Goal: Task Accomplishment & Management: Manage account settings

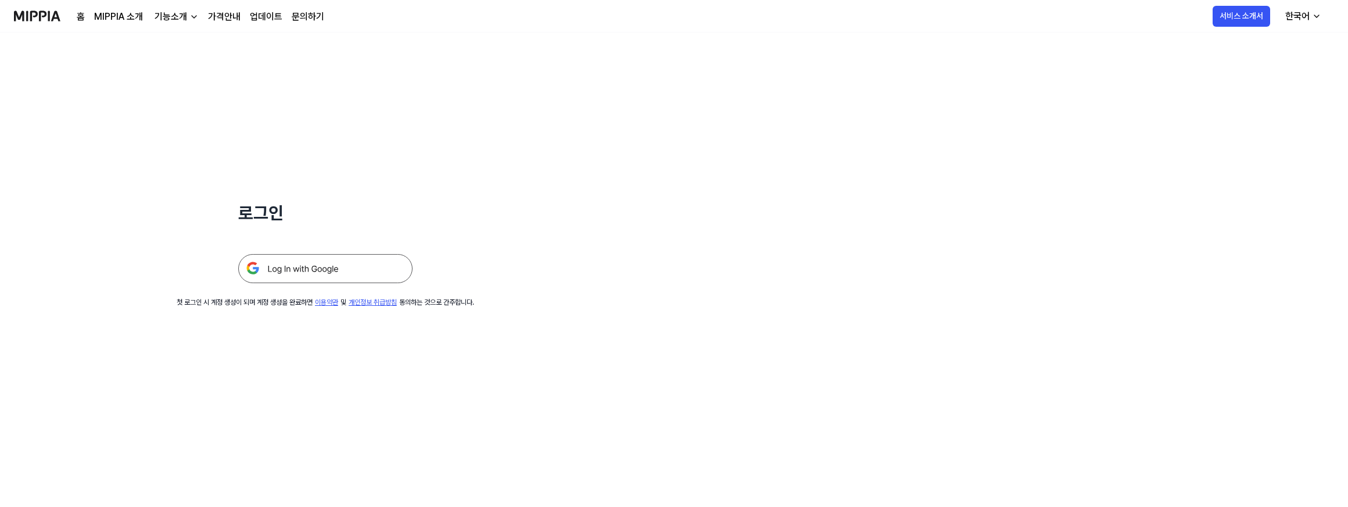
click at [325, 266] on img at bounding box center [325, 268] width 174 height 29
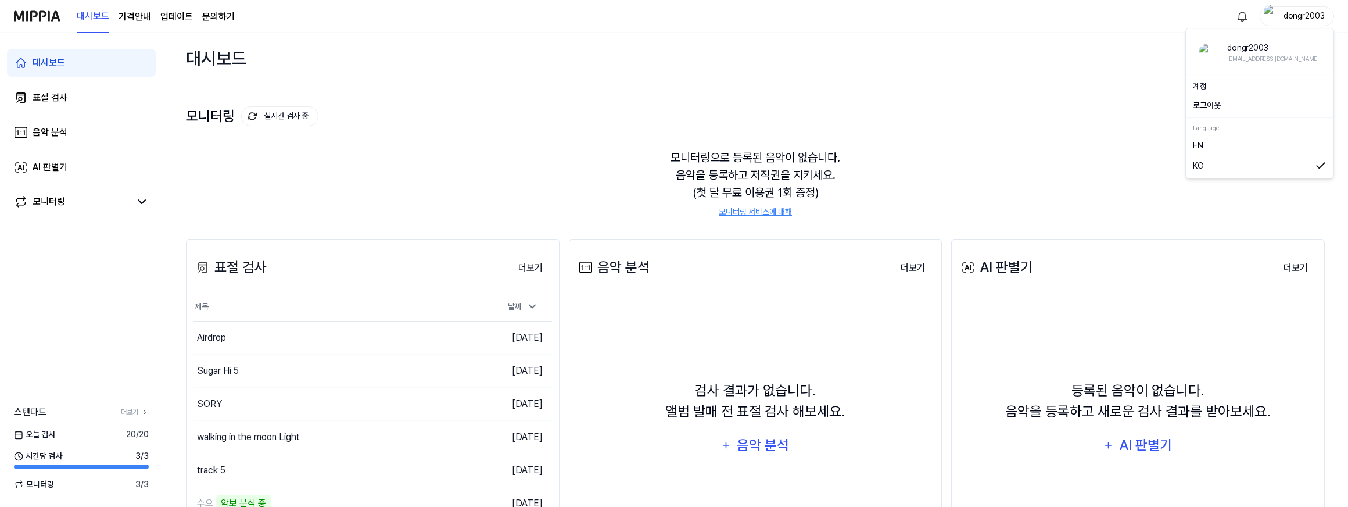
click at [1304, 19] on div "dongr2003" at bounding box center [1304, 15] width 45 height 13
click at [1209, 87] on link "계정" at bounding box center [1260, 87] width 134 height 12
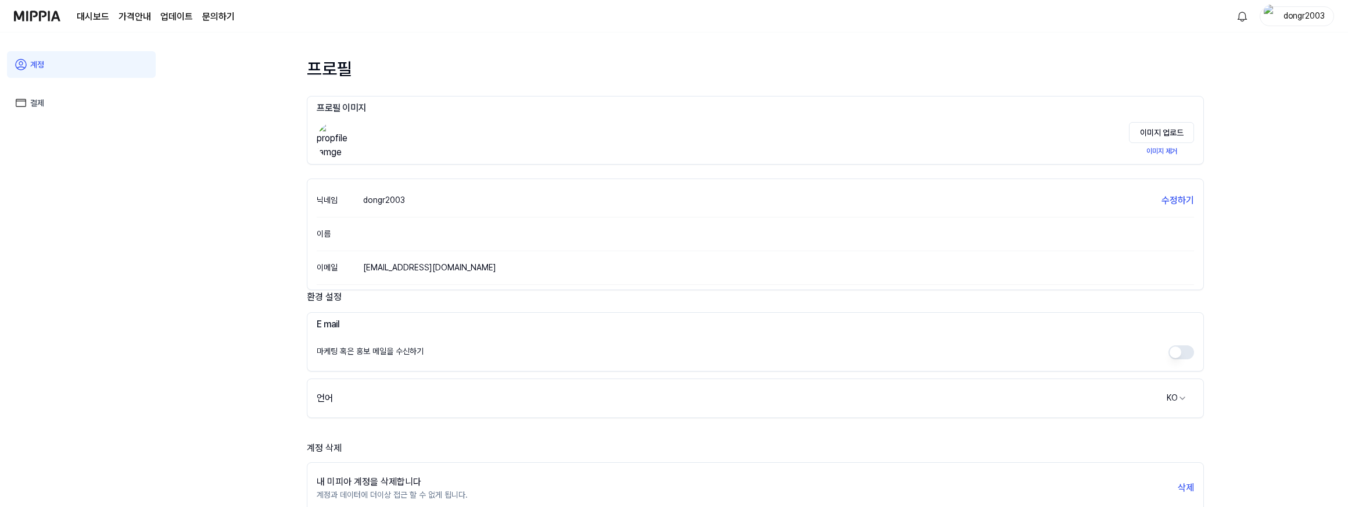
click at [46, 99] on link "결제" at bounding box center [81, 103] width 149 height 27
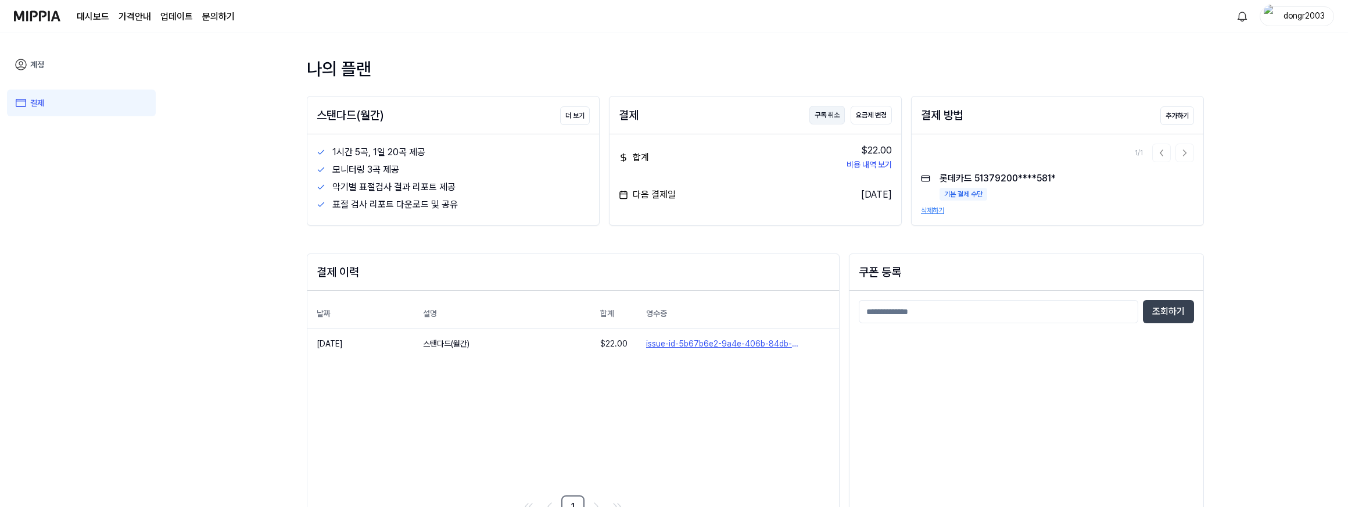
click at [825, 118] on button "구독 취소" at bounding box center [827, 115] width 35 height 19
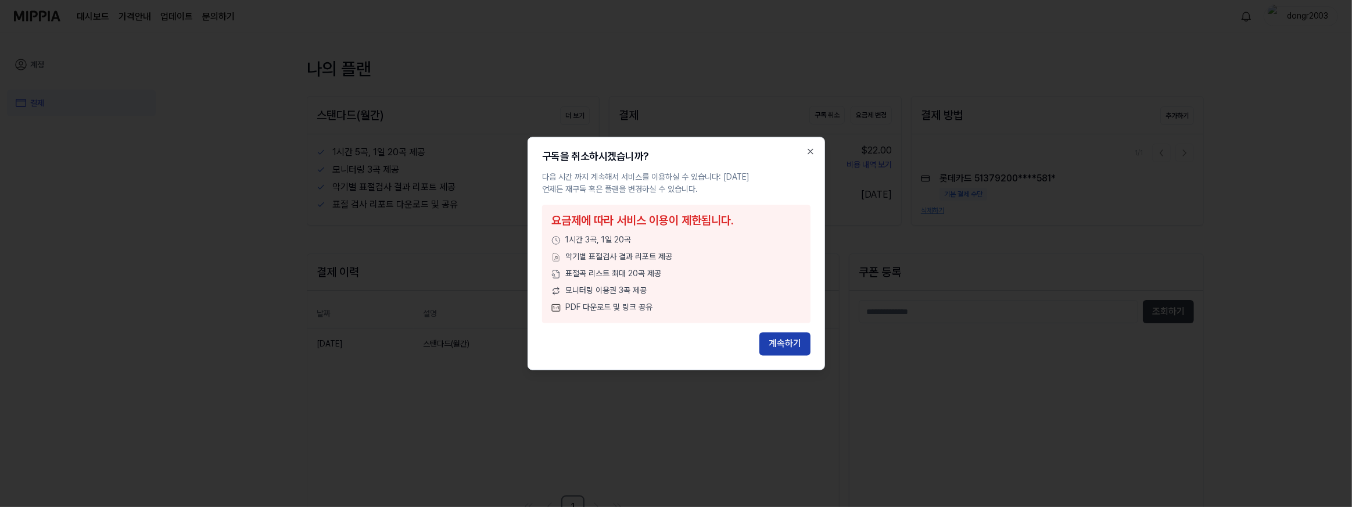
click at [789, 343] on button "계속하기" at bounding box center [785, 343] width 51 height 23
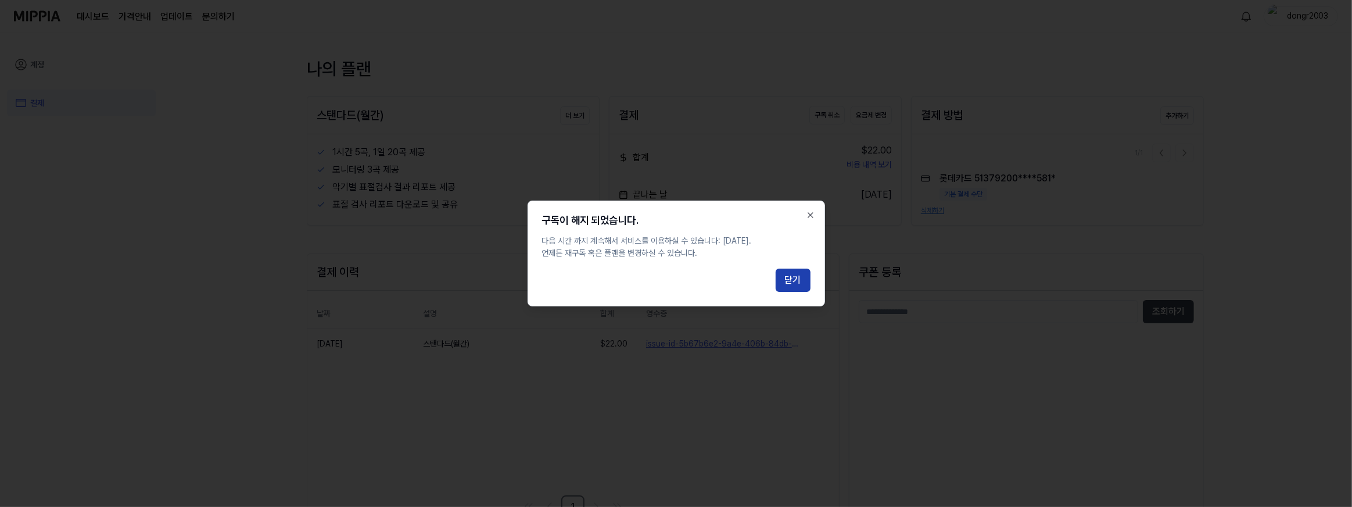
click at [795, 277] on button "닫기" at bounding box center [793, 280] width 35 height 23
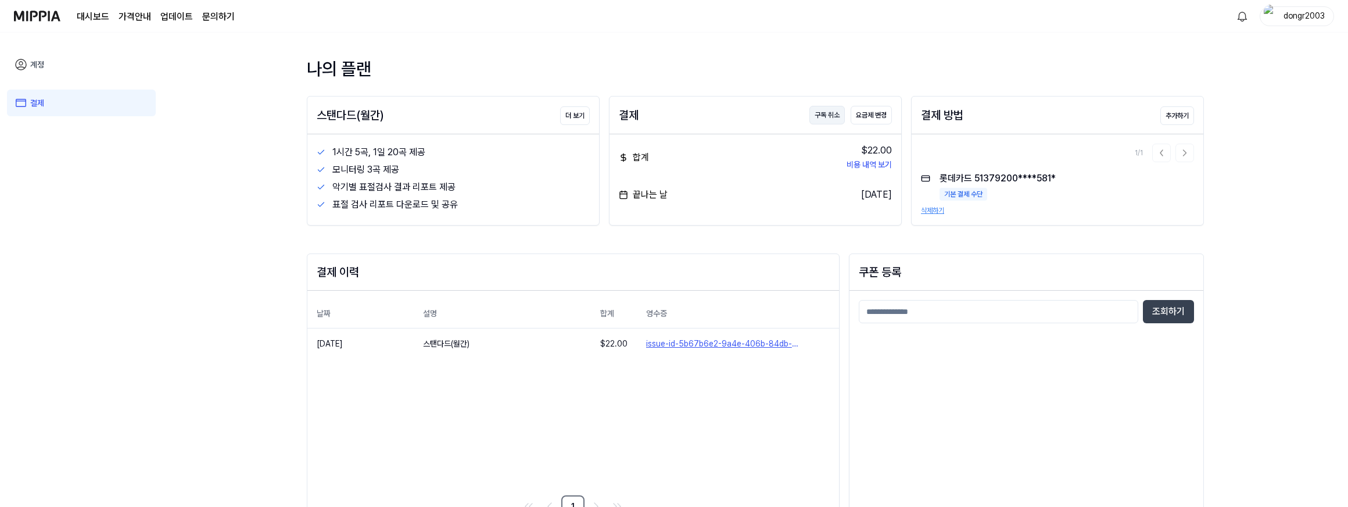
click at [828, 116] on button "구독 취소" at bounding box center [827, 115] width 35 height 19
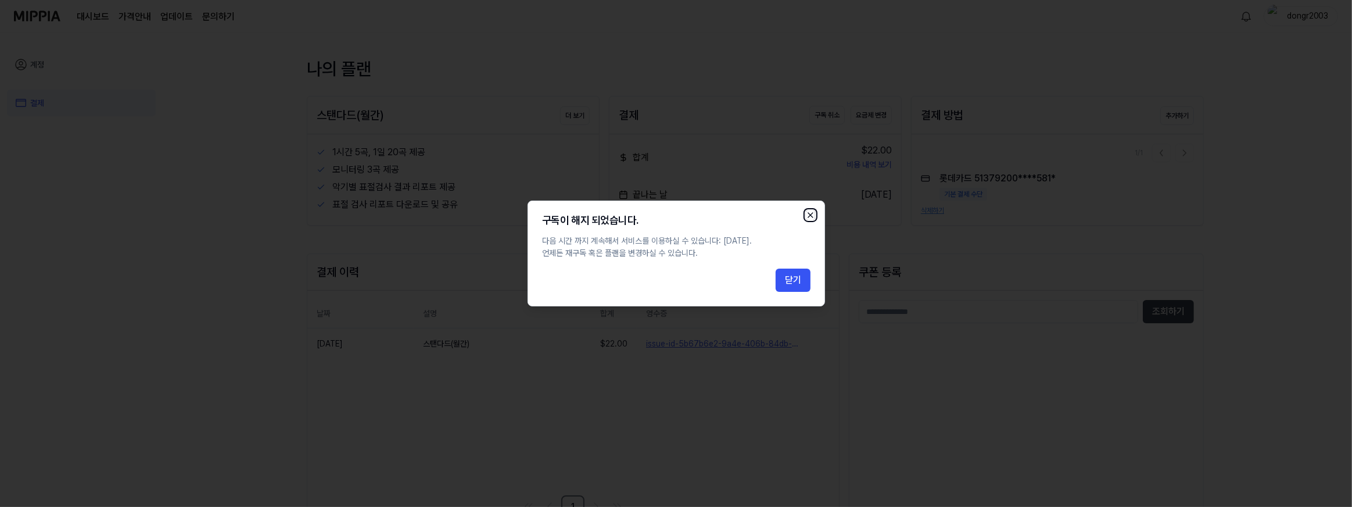
click at [808, 213] on icon "button" at bounding box center [810, 215] width 5 height 5
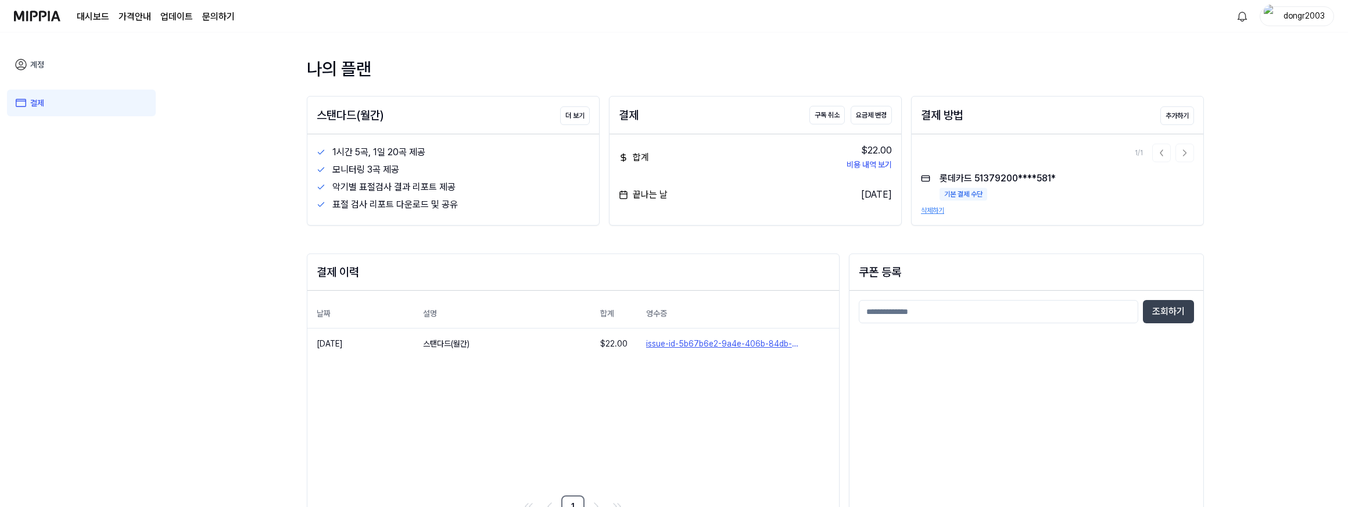
click at [939, 211] on button "삭제하기" at bounding box center [932, 210] width 23 height 10
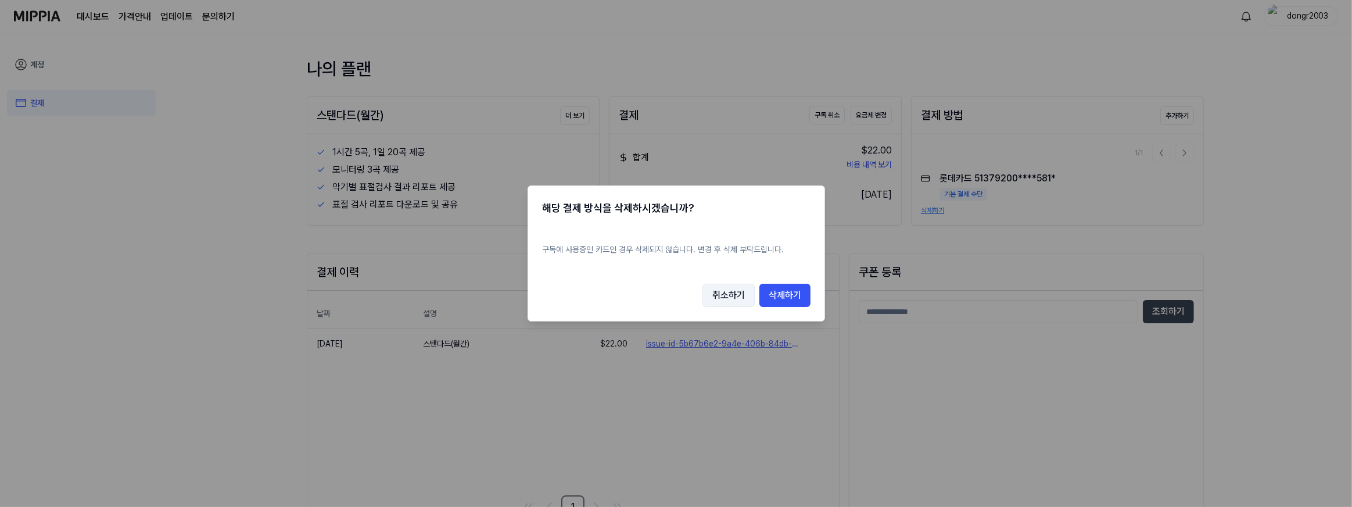
click at [729, 301] on button "취소하기" at bounding box center [729, 295] width 52 height 23
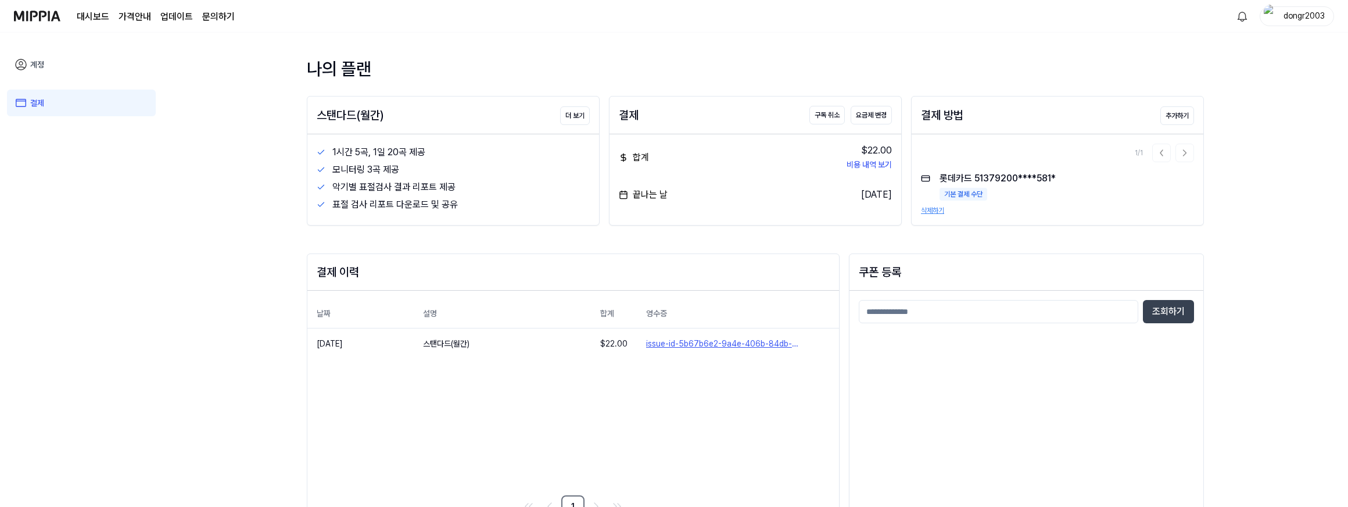
click at [36, 19] on img at bounding box center [37, 16] width 46 height 32
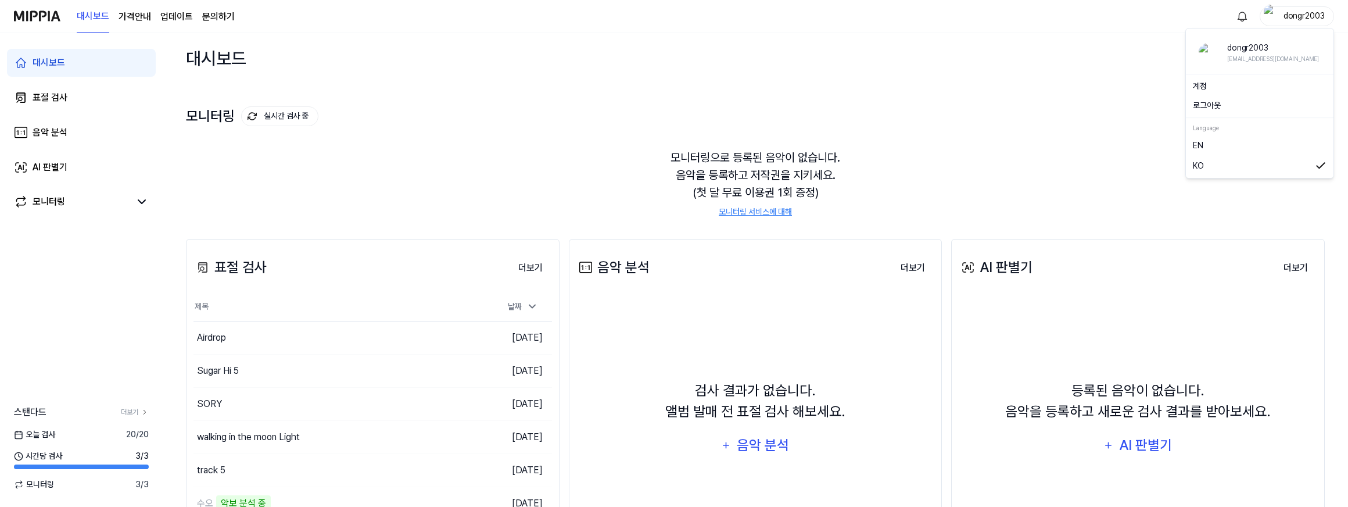
click at [1296, 17] on div "dongr2003" at bounding box center [1304, 15] width 45 height 13
click at [1265, 79] on div "계정" at bounding box center [1260, 86] width 143 height 19
click at [1308, 15] on div "dongr2003" at bounding box center [1304, 15] width 45 height 13
click at [1198, 92] on link "계정" at bounding box center [1260, 87] width 134 height 12
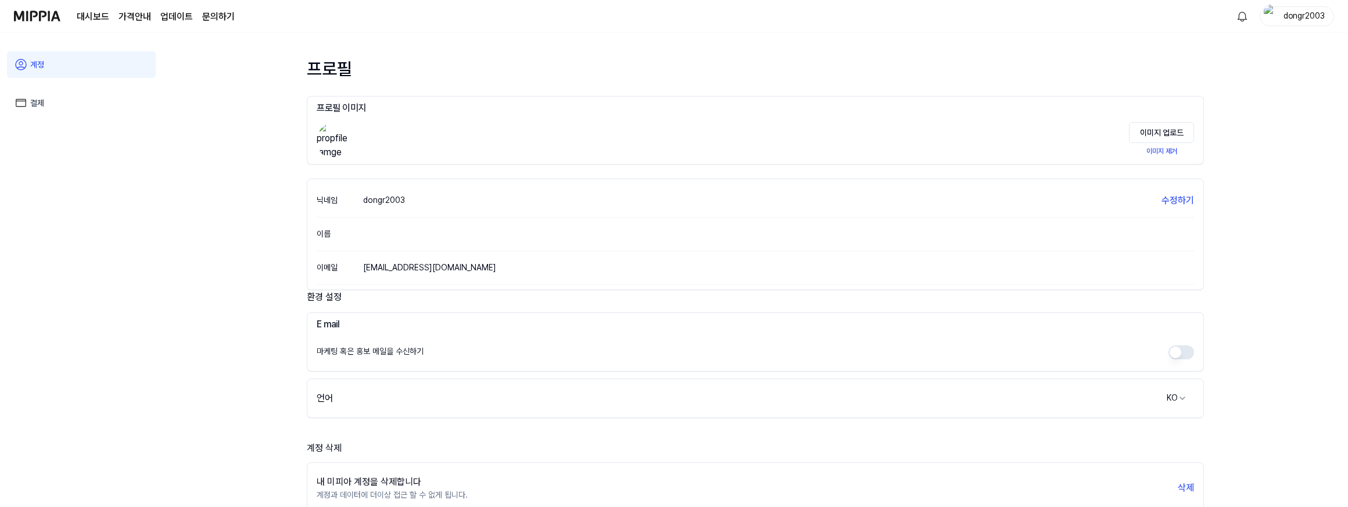
click at [34, 98] on link "결제" at bounding box center [81, 103] width 149 height 27
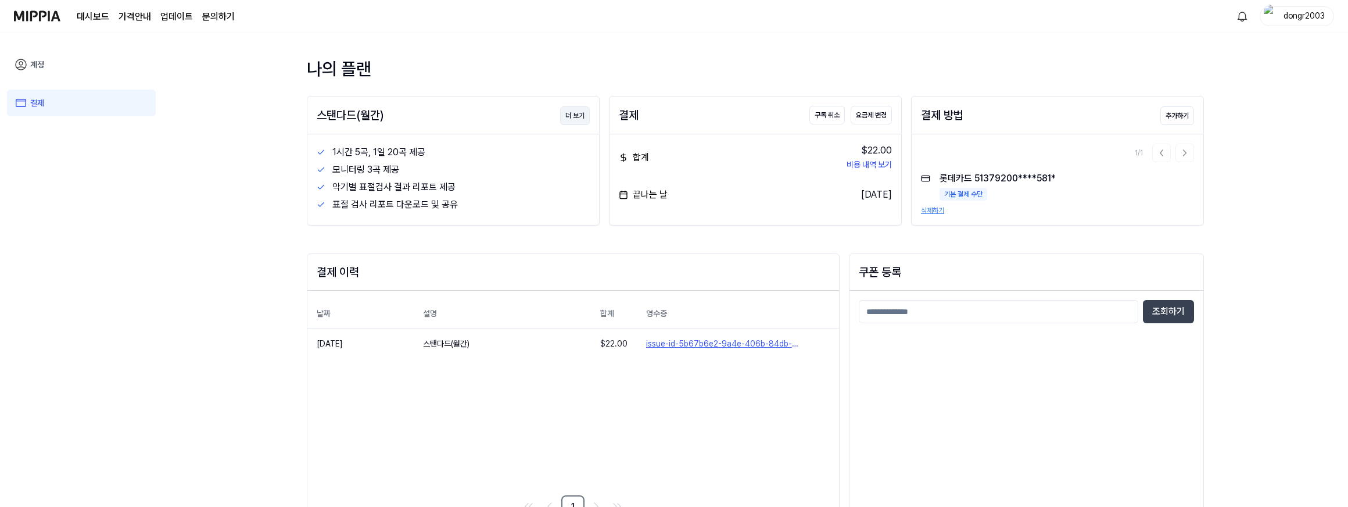
click at [577, 115] on button "더 보기" at bounding box center [575, 115] width 30 height 19
click at [827, 117] on button "구독 취소" at bounding box center [827, 115] width 35 height 19
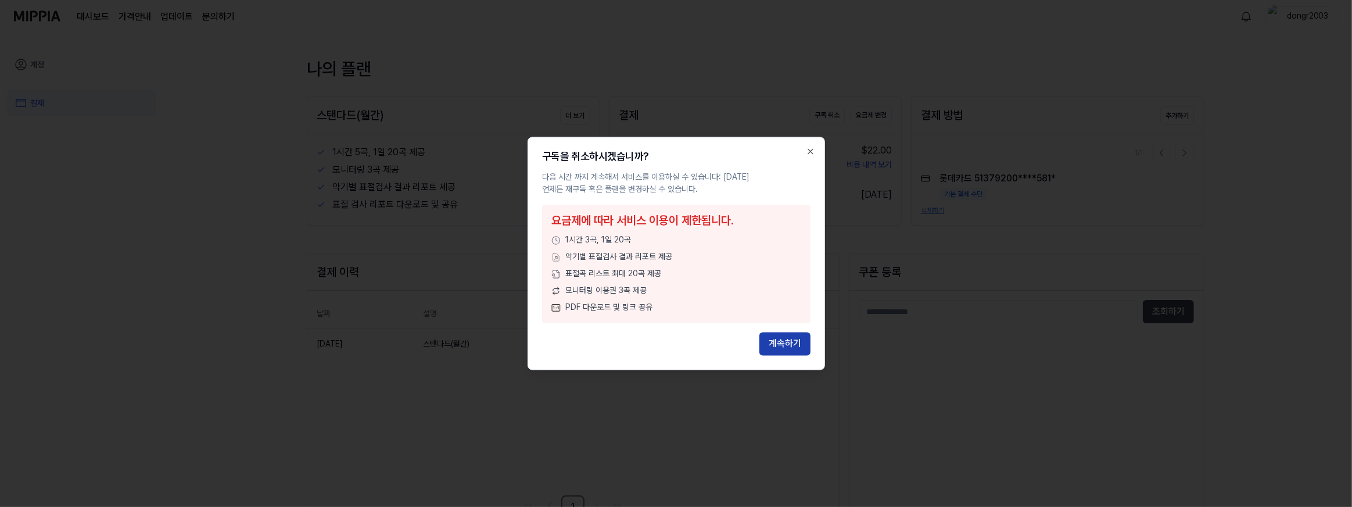
click at [785, 343] on button "계속하기" at bounding box center [785, 343] width 51 height 23
drag, startPoint x: 808, startPoint y: 153, endPoint x: 1344, endPoint y: 165, distance: 536.0
click at [808, 153] on icon "button" at bounding box center [810, 151] width 9 height 9
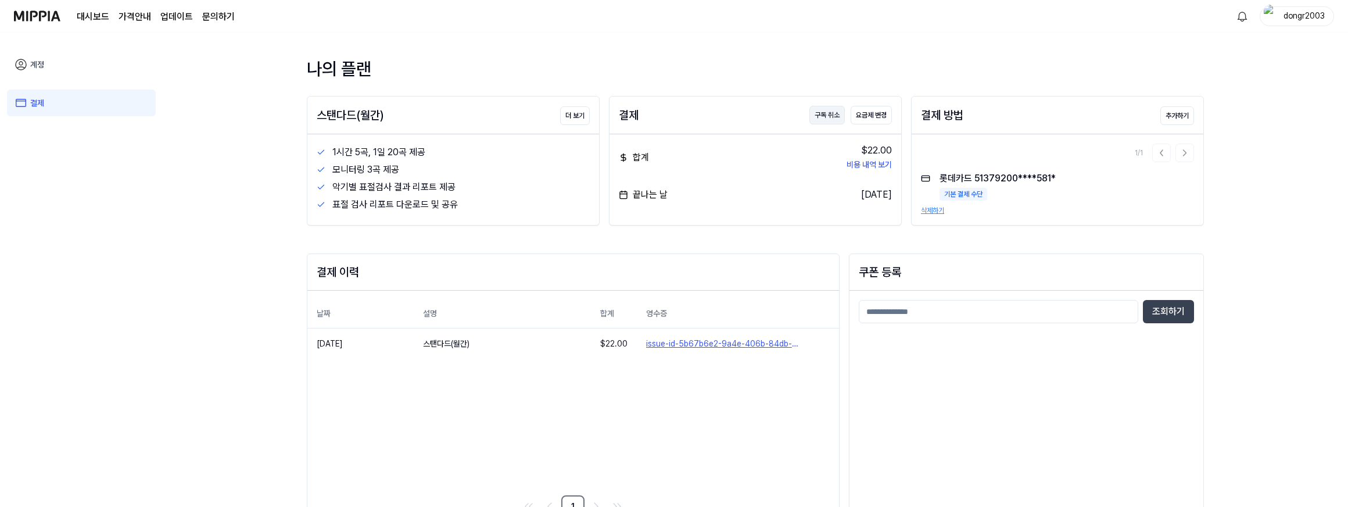
click at [825, 113] on button "구독 취소" at bounding box center [827, 115] width 35 height 19
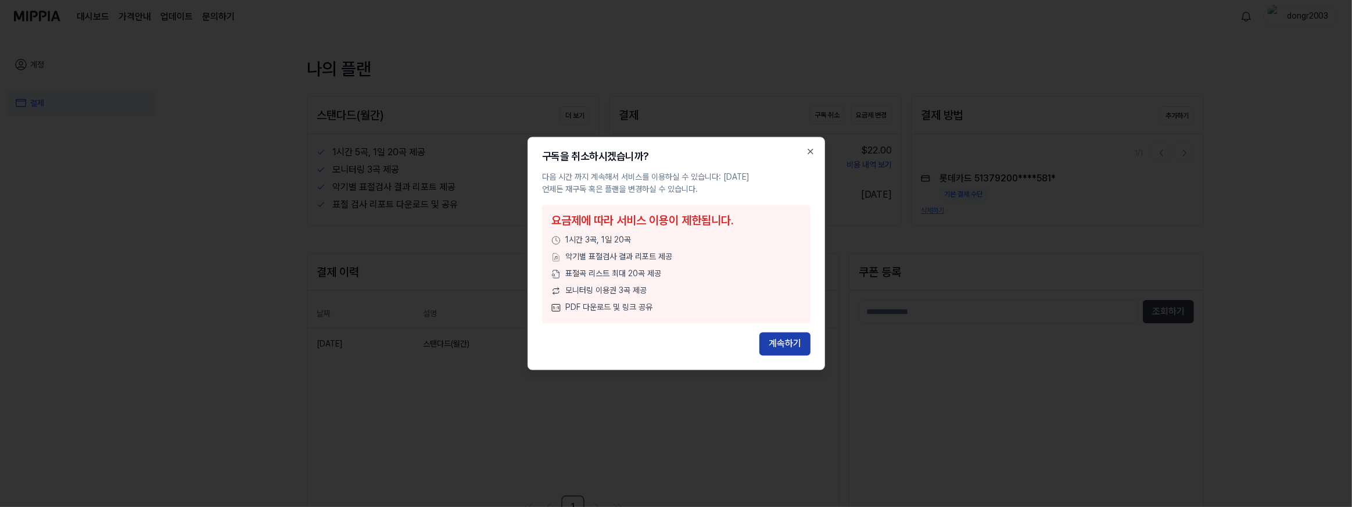
click at [786, 343] on button "계속하기" at bounding box center [785, 343] width 51 height 23
drag, startPoint x: 811, startPoint y: 150, endPoint x: 1297, endPoint y: 19, distance: 503.2
click at [811, 149] on icon "button" at bounding box center [810, 151] width 9 height 9
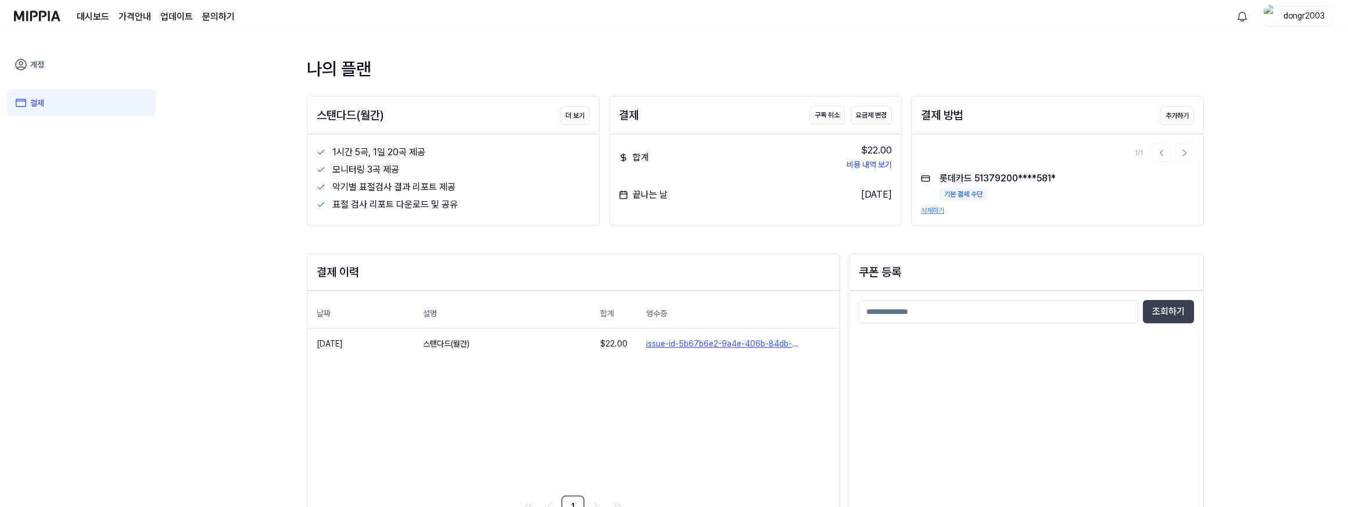
click at [1305, 19] on div "dongr2003" at bounding box center [1304, 15] width 45 height 13
click at [1246, 105] on button "로그아웃" at bounding box center [1260, 106] width 134 height 12
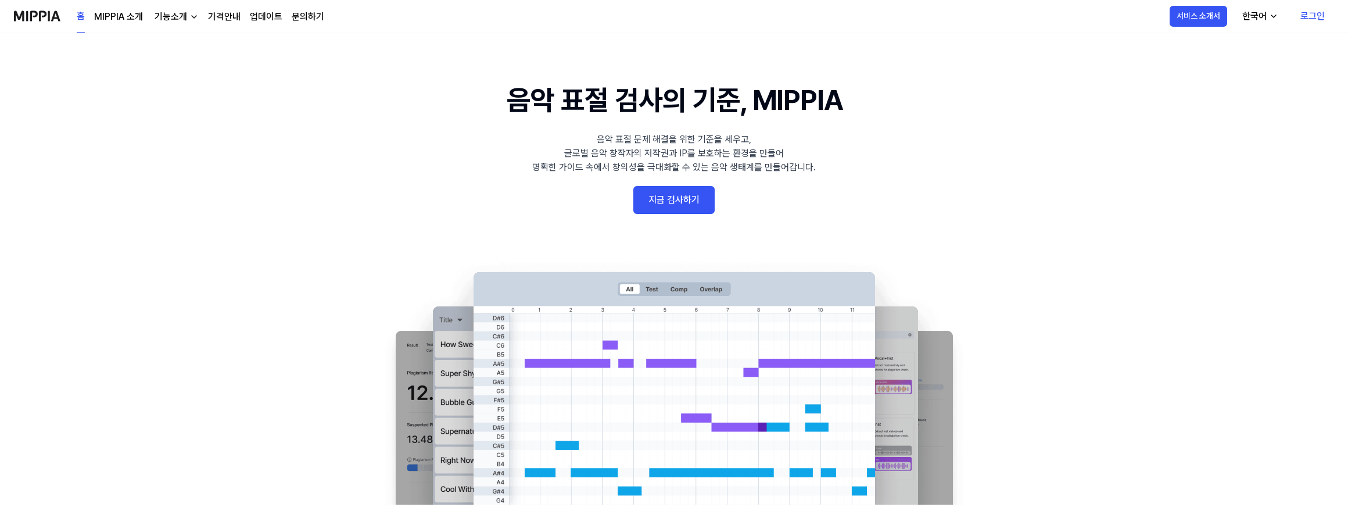
click at [1312, 21] on link "로그인" at bounding box center [1312, 16] width 43 height 33
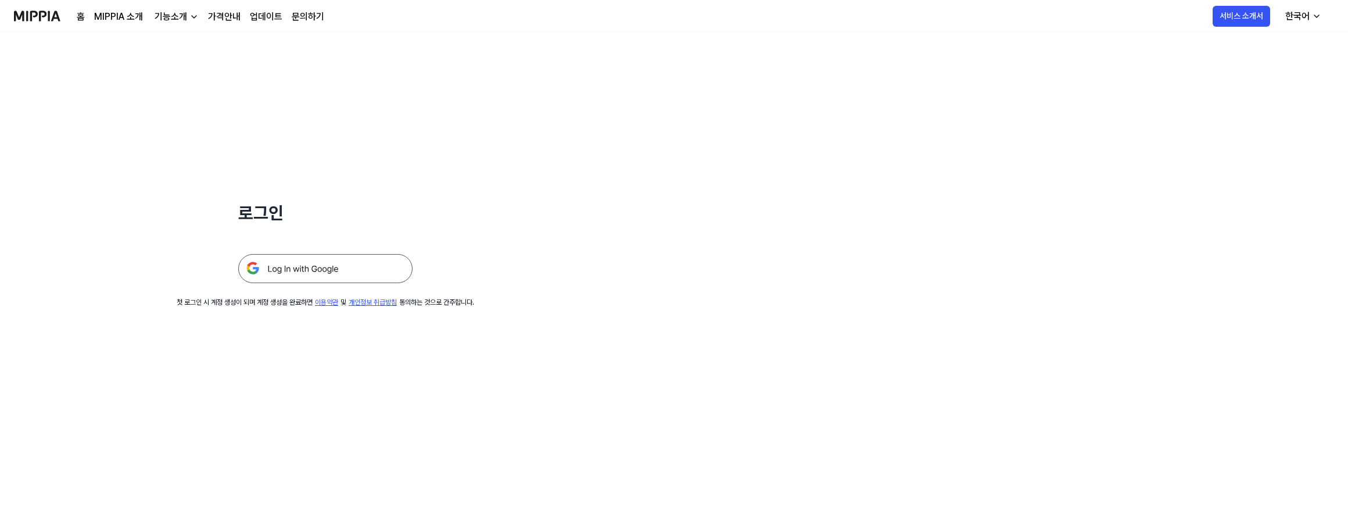
click at [337, 269] on img at bounding box center [325, 268] width 174 height 29
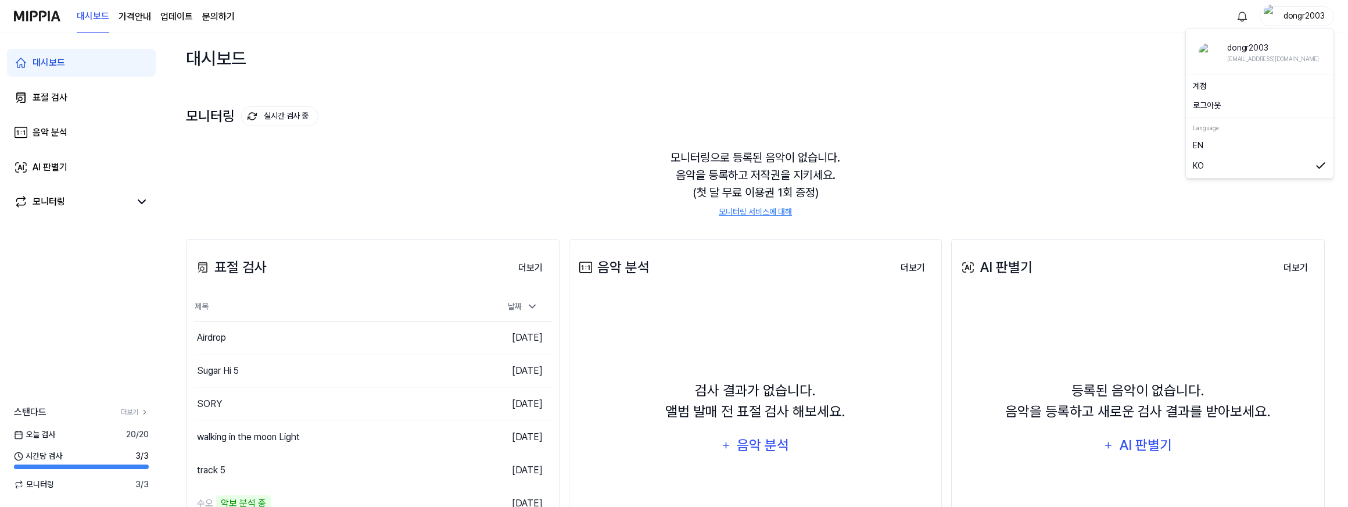
click at [1308, 15] on div "dongr2003" at bounding box center [1304, 15] width 45 height 13
click at [1203, 83] on link "계정" at bounding box center [1260, 87] width 134 height 12
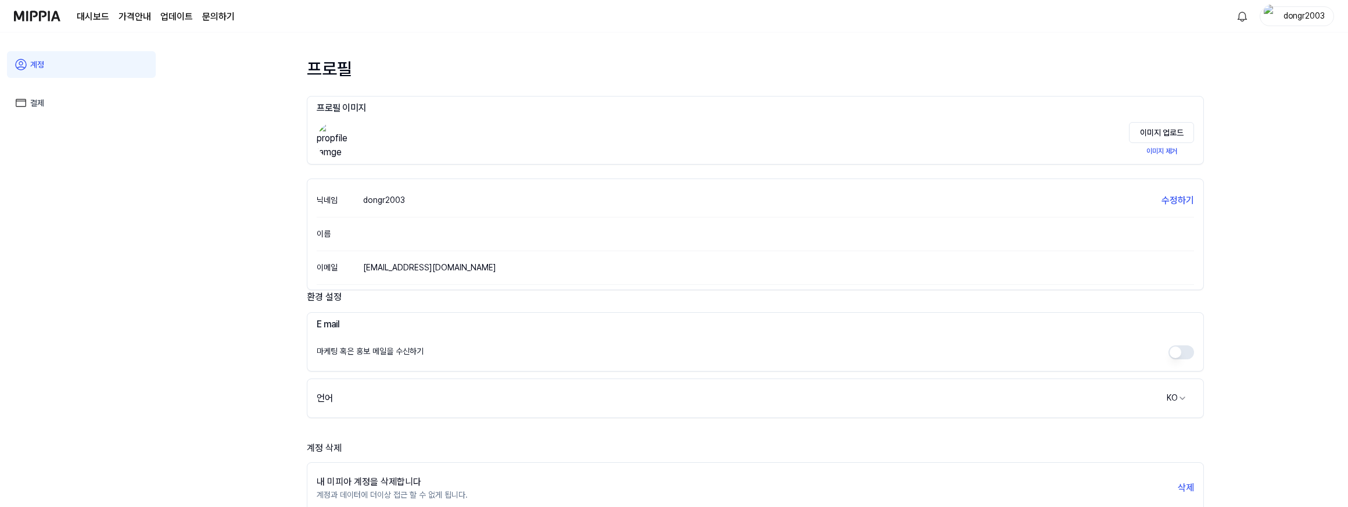
click at [34, 110] on link "결제" at bounding box center [81, 103] width 149 height 27
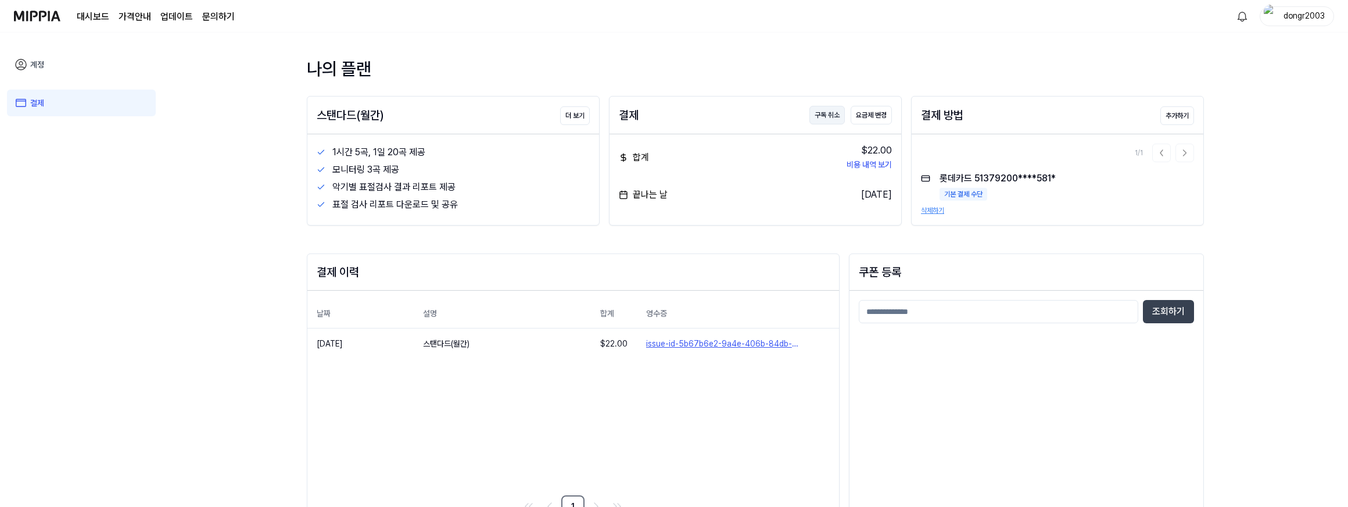
click at [830, 110] on button "구독 취소" at bounding box center [827, 115] width 35 height 19
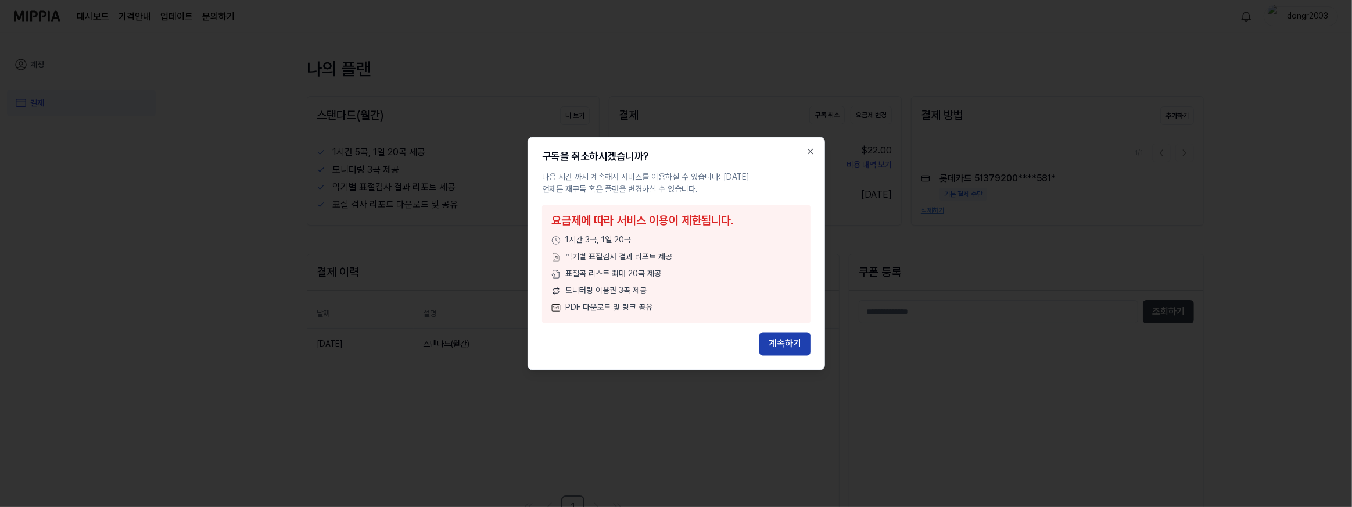
click at [789, 347] on button "계속하기" at bounding box center [785, 343] width 51 height 23
click at [796, 346] on button "계속하기" at bounding box center [785, 343] width 51 height 23
click at [809, 151] on icon "button" at bounding box center [810, 151] width 9 height 9
